Goal: Register for event/course

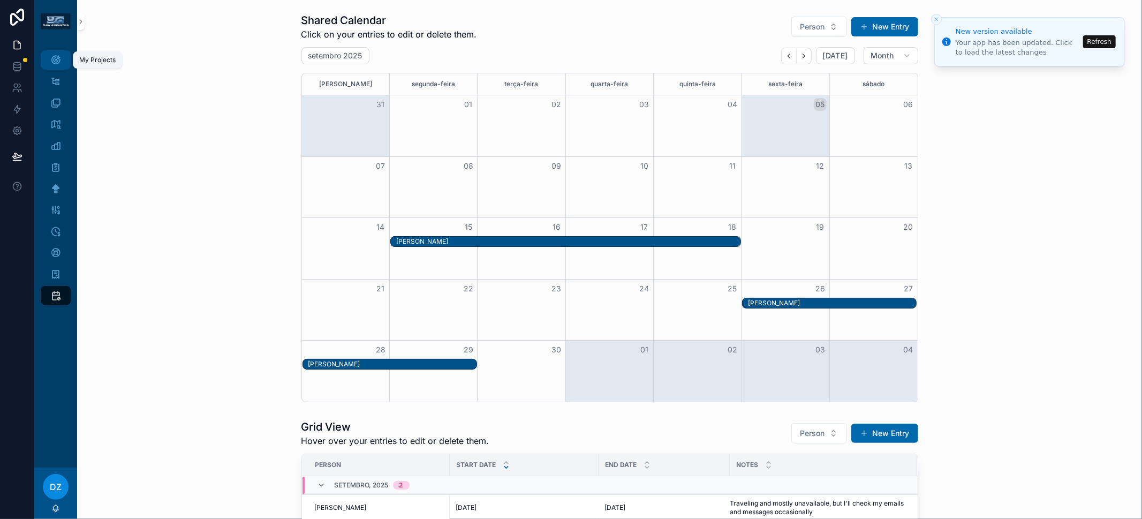
click at [62, 62] on div "My Projects" at bounding box center [55, 59] width 17 height 17
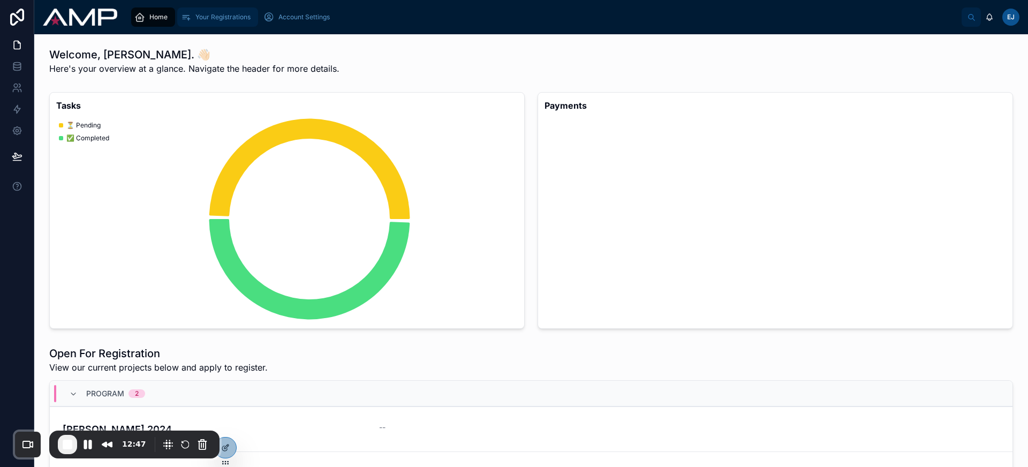
click at [214, 16] on span "Your Registrations" at bounding box center [222, 17] width 55 height 9
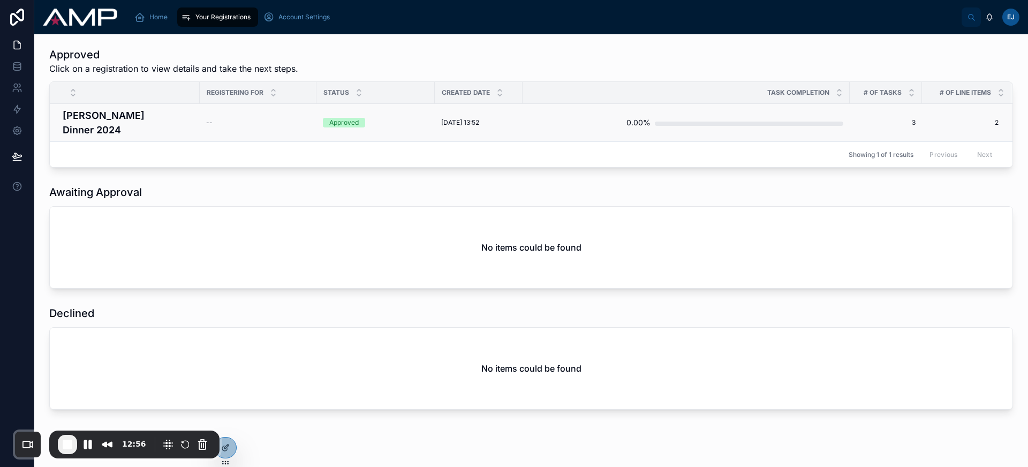
click at [134, 119] on h4 "[PERSON_NAME] Dinner 2024" at bounding box center [128, 122] width 131 height 29
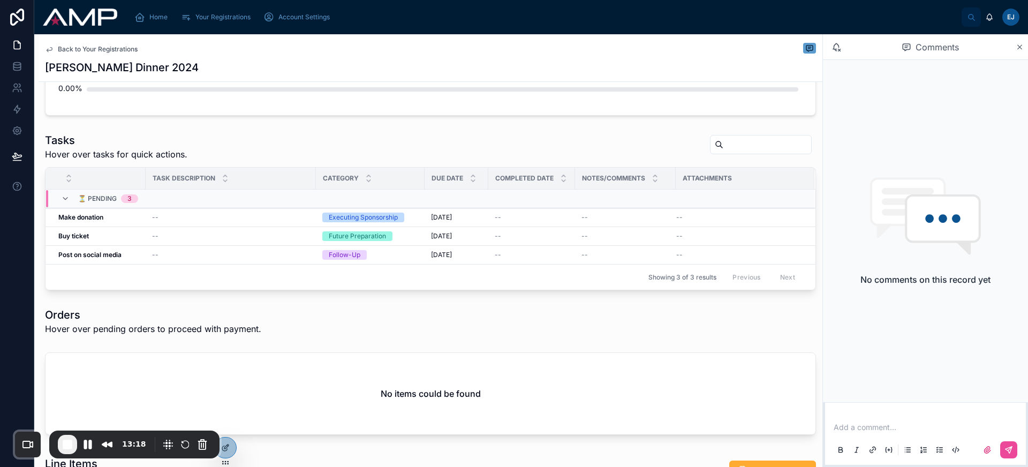
scroll to position [487, 0]
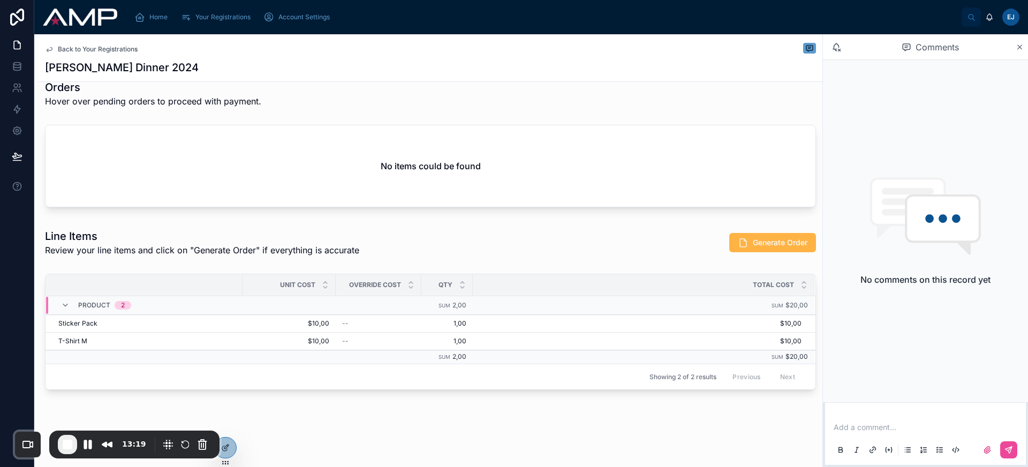
click at [742, 245] on button "Generate Order" at bounding box center [772, 242] width 87 height 19
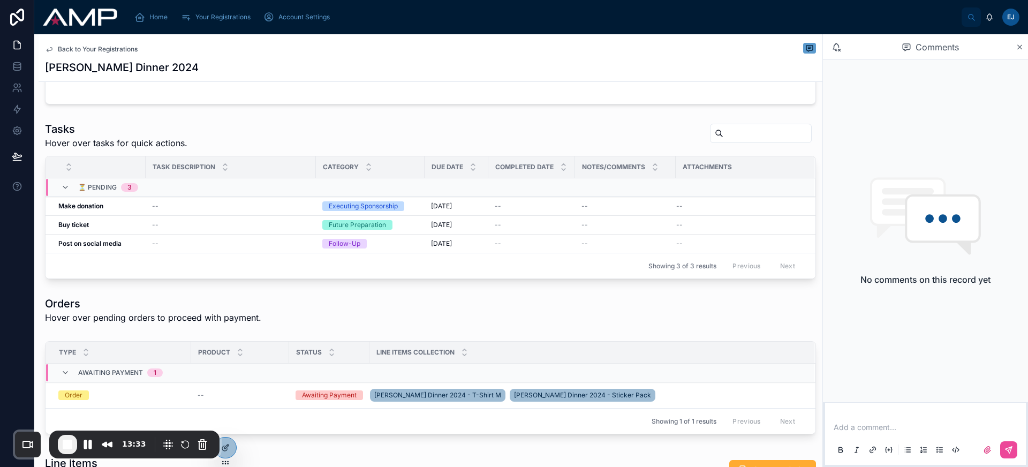
scroll to position [208, 0]
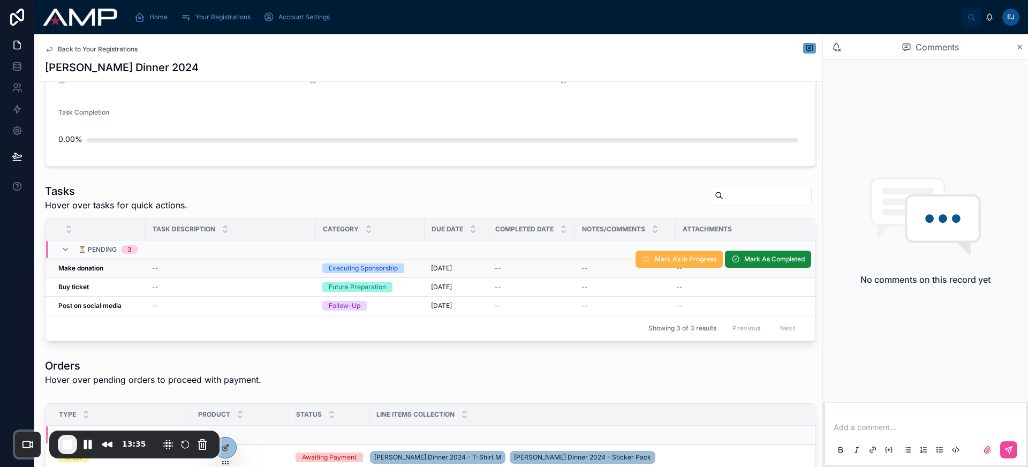
click at [662, 256] on span "Mark As In Progress" at bounding box center [686, 259] width 62 height 9
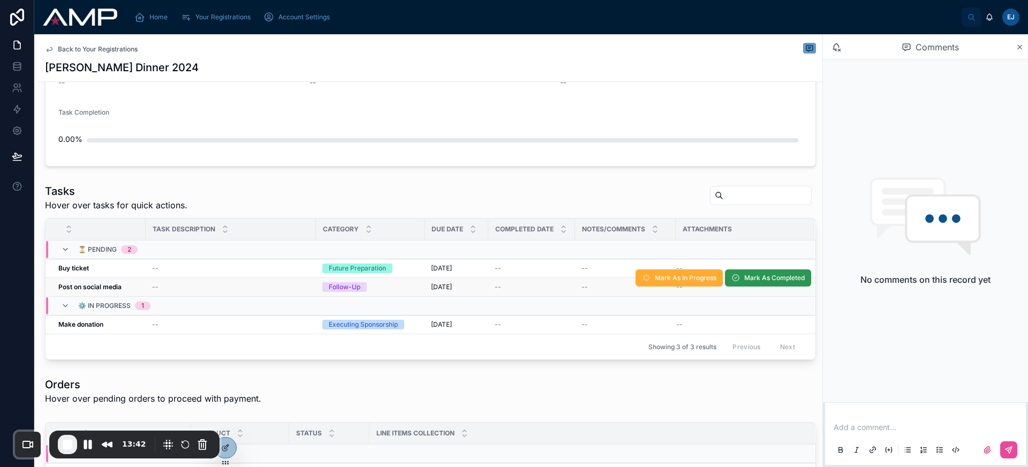
click at [749, 280] on span "Mark As Completed" at bounding box center [774, 278] width 61 height 9
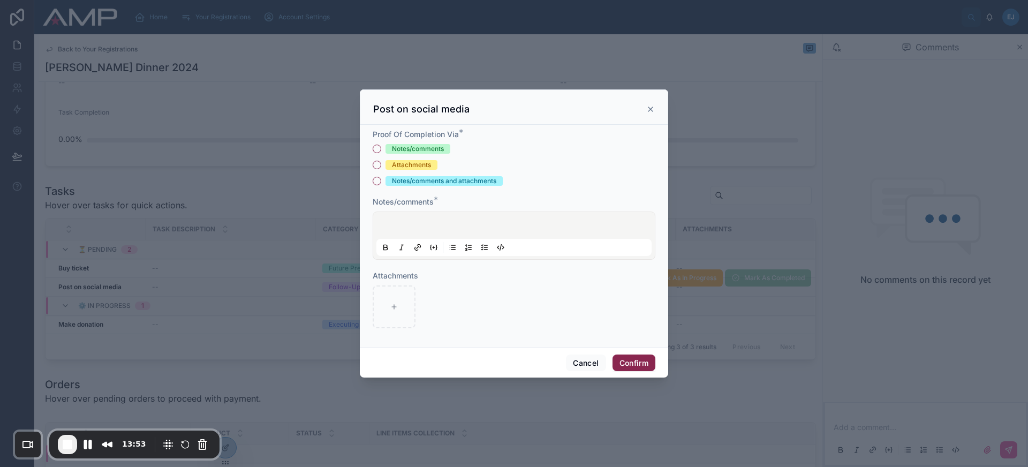
click at [424, 147] on div "Notes/comments" at bounding box center [418, 149] width 52 height 10
click at [381, 147] on button "Notes/comments" at bounding box center [377, 149] width 9 height 9
click at [465, 222] on div at bounding box center [513, 235] width 275 height 41
click at [639, 366] on button "Confirm" at bounding box center [634, 362] width 43 height 17
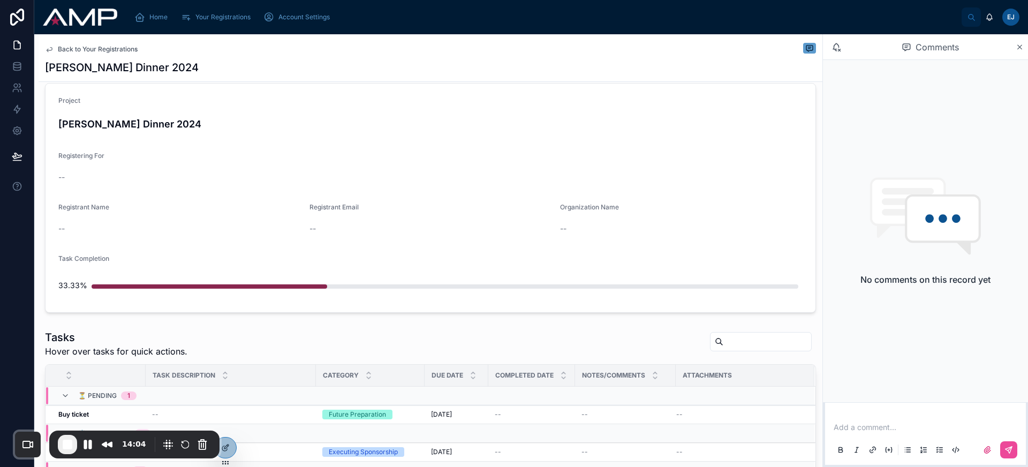
scroll to position [50, 0]
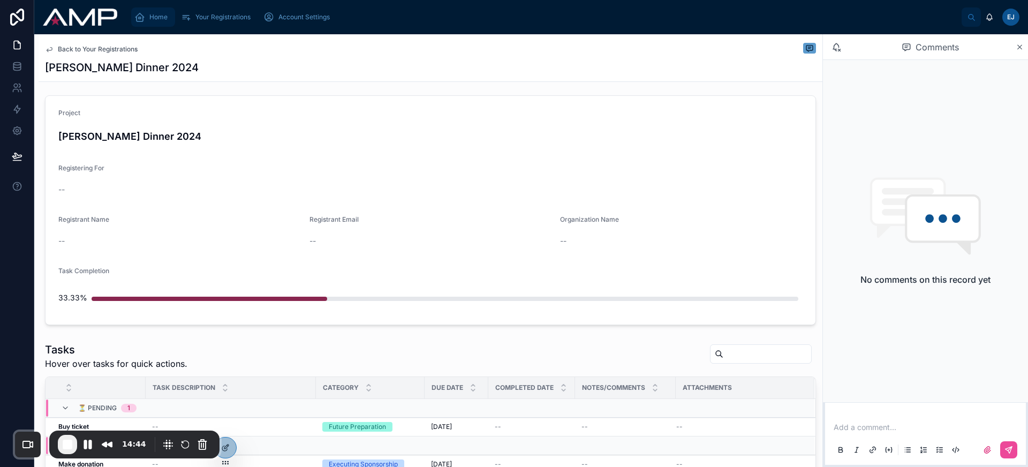
click at [153, 20] on span "Home" at bounding box center [158, 17] width 18 height 9
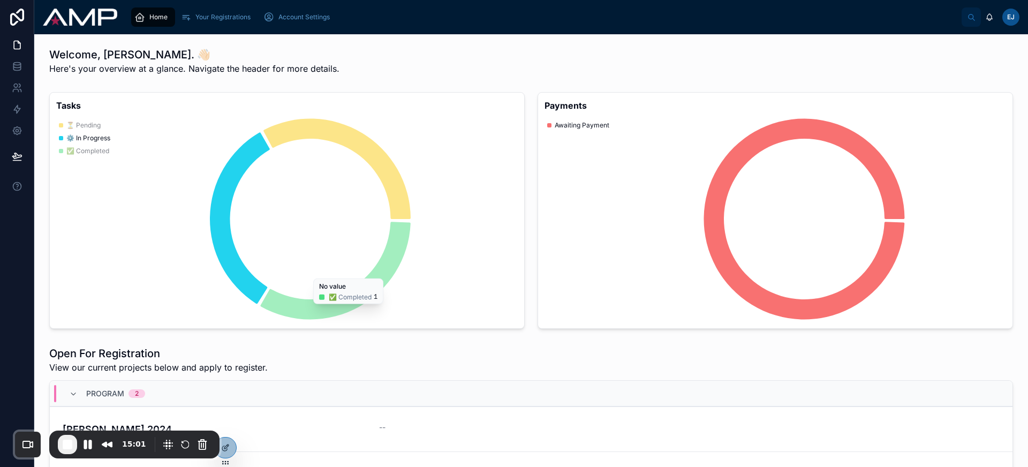
click at [406, 67] on div "Welcome, [PERSON_NAME]. 👋🏻 Here's your overview at a glance. Navigate the heade…" at bounding box center [531, 61] width 964 height 28
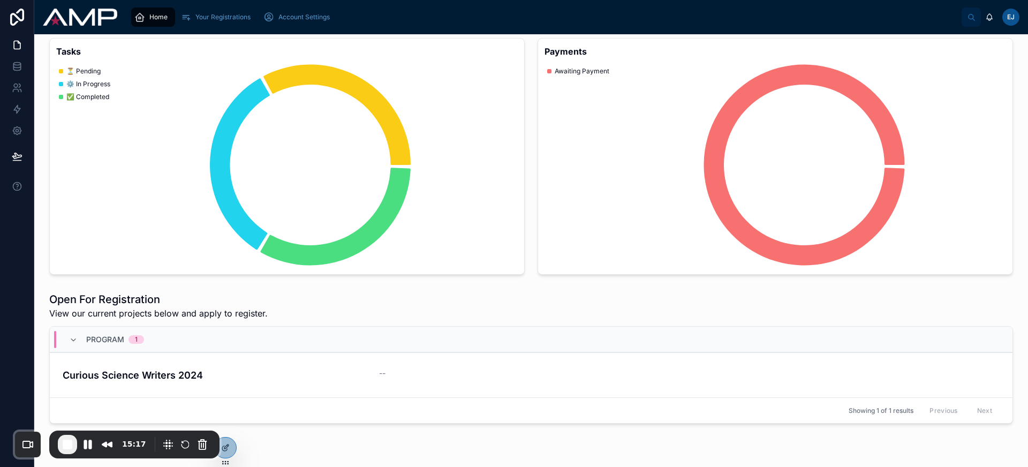
scroll to position [101, 0]
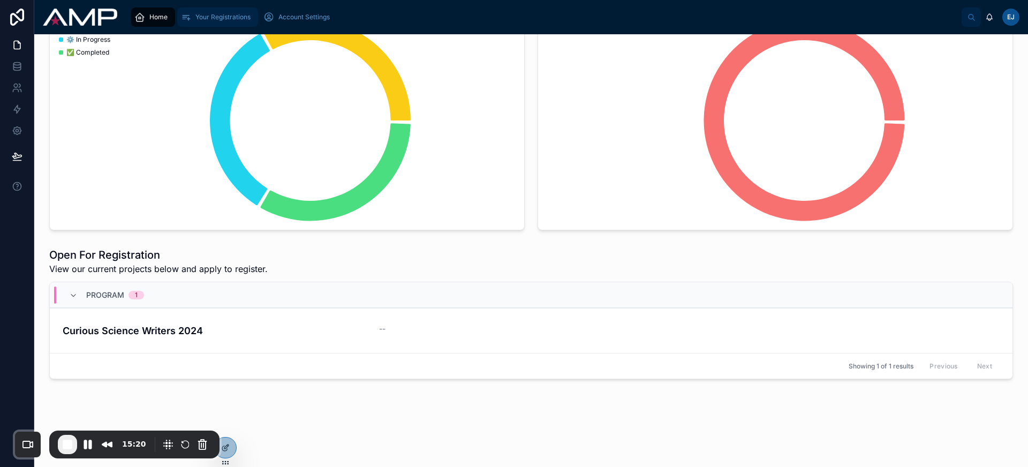
click at [206, 18] on span "Your Registrations" at bounding box center [222, 17] width 55 height 9
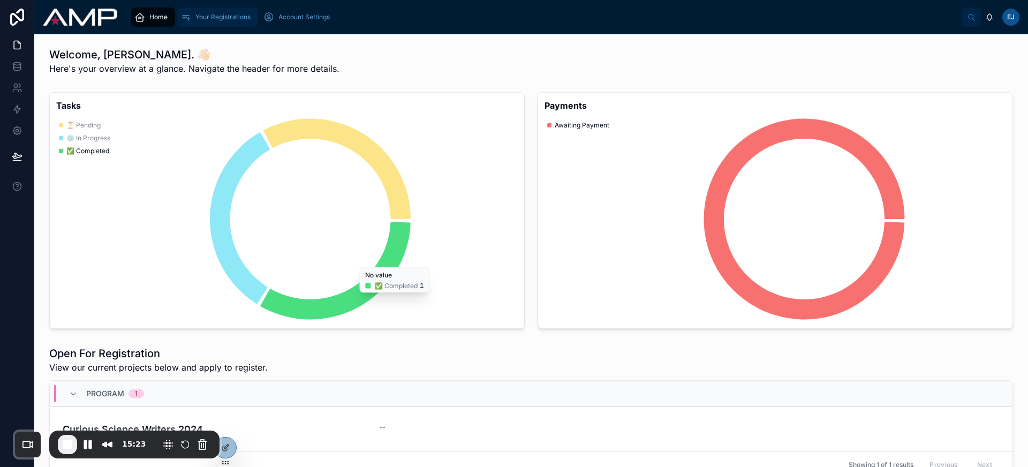
scroll to position [101, 0]
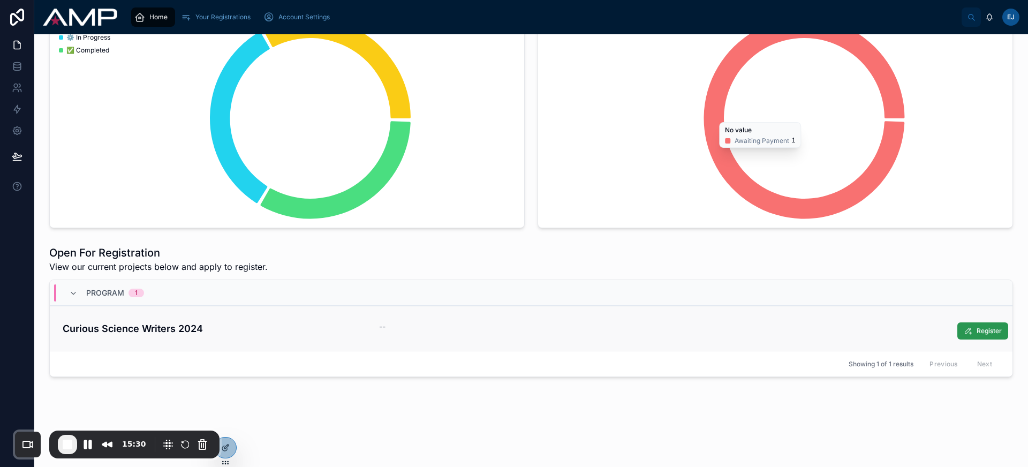
click at [977, 329] on span "Register" at bounding box center [989, 331] width 25 height 9
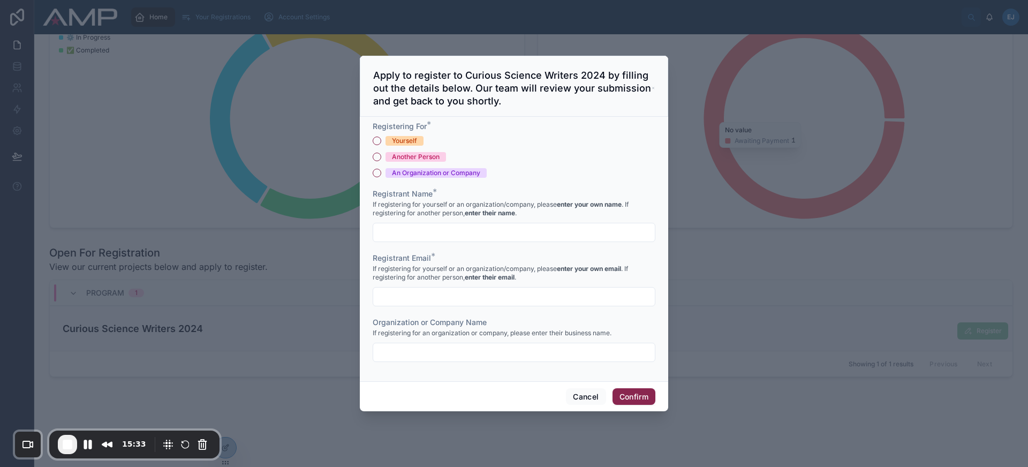
click at [416, 140] on div "Yourself" at bounding box center [404, 141] width 25 height 10
click at [381, 140] on button "Yourself" at bounding box center [377, 141] width 9 height 9
click at [412, 237] on input "text" at bounding box center [514, 232] width 282 height 15
type input "**********"
click at [424, 299] on input "text" at bounding box center [514, 296] width 282 height 15
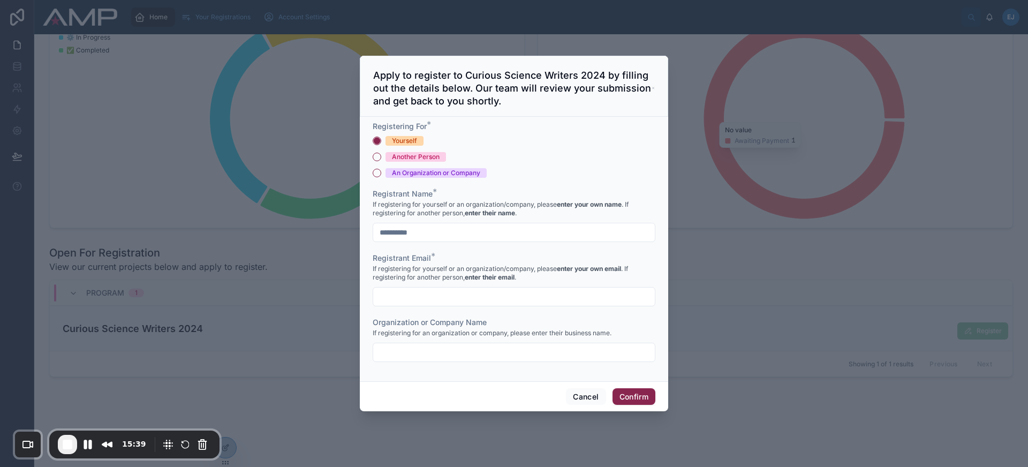
type input "**********"
click at [633, 396] on button "Confirm" at bounding box center [634, 396] width 43 height 17
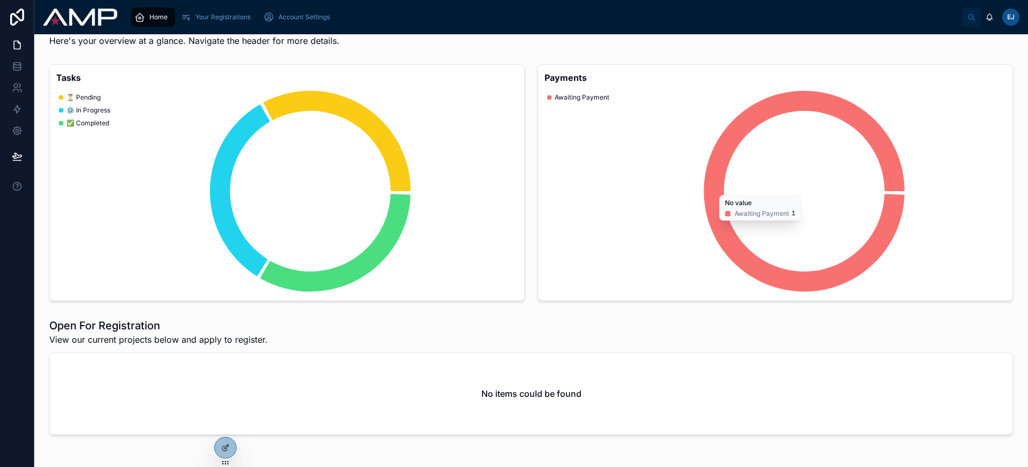
scroll to position [0, 0]
